Goal: Find specific page/section: Find specific page/section

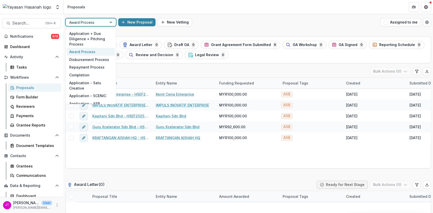
click at [111, 23] on div at bounding box center [111, 23] width 9 height 8
click at [97, 58] on div "Disbursement Process" at bounding box center [91, 60] width 48 height 8
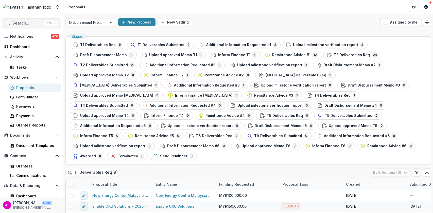
click at [28, 23] on span "Search..." at bounding box center [27, 23] width 30 height 5
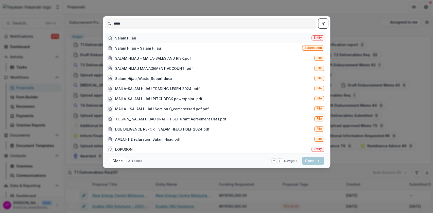
type input "*****"
click at [128, 40] on div "Salam Hijau" at bounding box center [125, 37] width 21 height 5
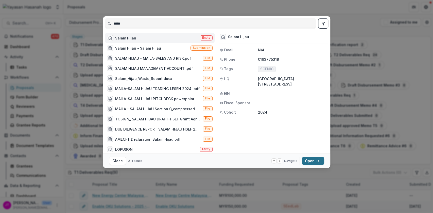
click at [314, 160] on button "Open with enter key" at bounding box center [313, 161] width 22 height 8
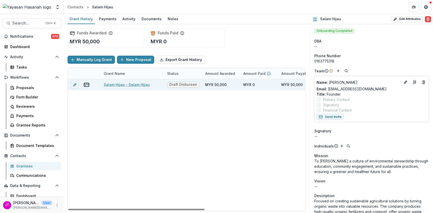
click at [123, 86] on link "Salam Hijau - Salam Hijau" at bounding box center [127, 84] width 46 height 5
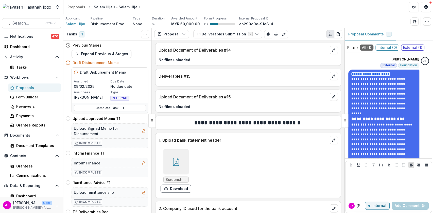
scroll to position [970, 0]
